Goal: Find specific page/section: Find specific page/section

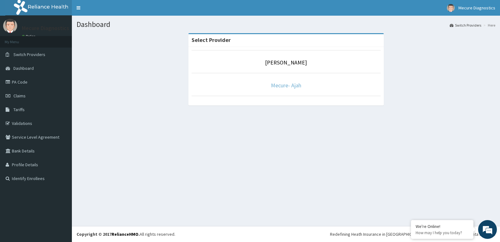
click at [286, 86] on link "Mecure- Ajah" at bounding box center [286, 85] width 30 height 7
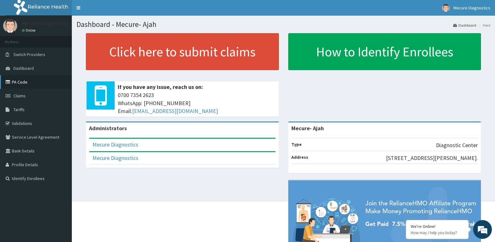
click at [34, 83] on link "PA Code" at bounding box center [36, 82] width 72 height 14
